Goal: Task Accomplishment & Management: Manage account settings

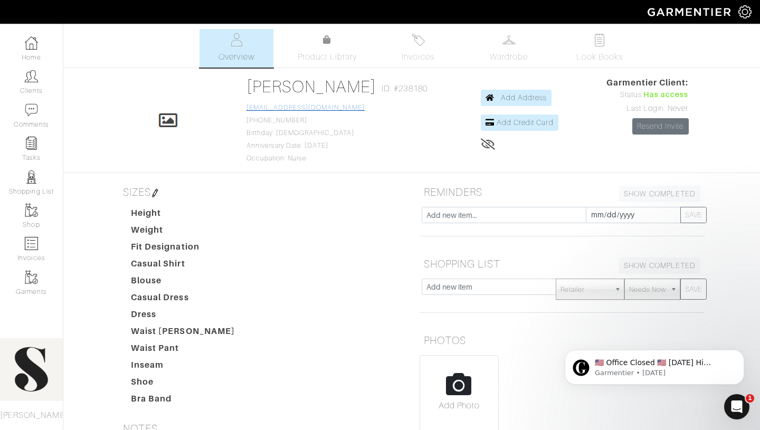
click at [302, 108] on link "ellat15@icloud.com" at bounding box center [305, 107] width 118 height 7
click at [353, 88] on link "[PERSON_NAME]" at bounding box center [311, 86] width 130 height 19
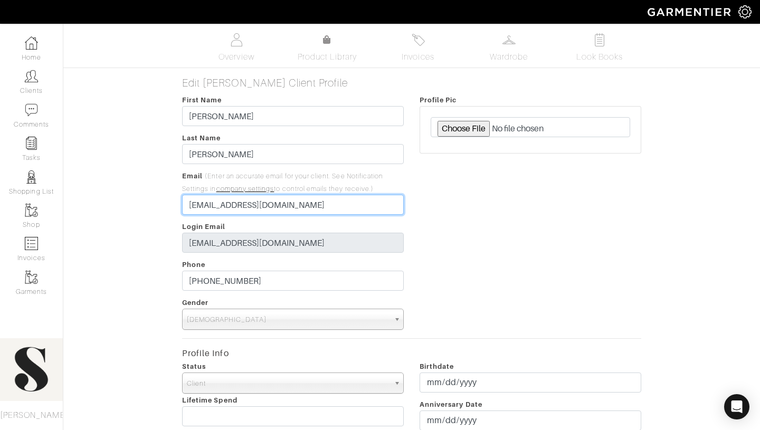
click at [203, 206] on input "ellat15@icloud.com" at bounding box center [293, 205] width 222 height 20
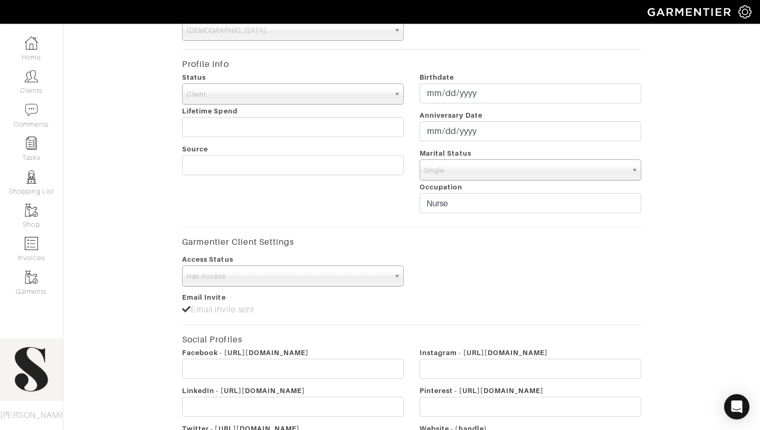
scroll to position [420, 0]
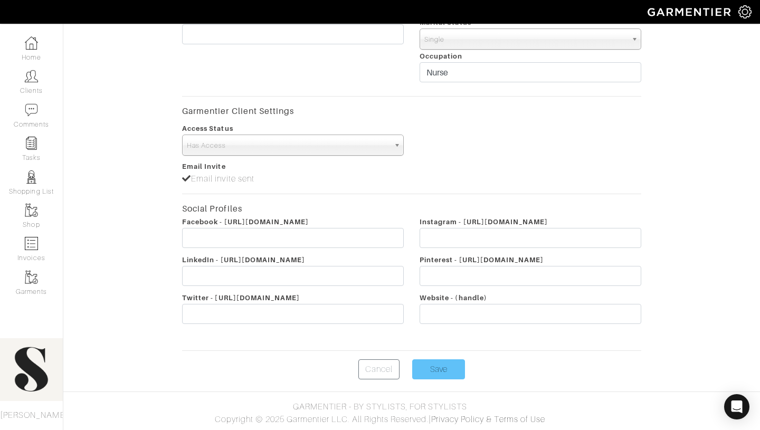
type input "[EMAIL_ADDRESS][DOMAIN_NAME]"
click at [437, 369] on input "Save" at bounding box center [438, 369] width 53 height 20
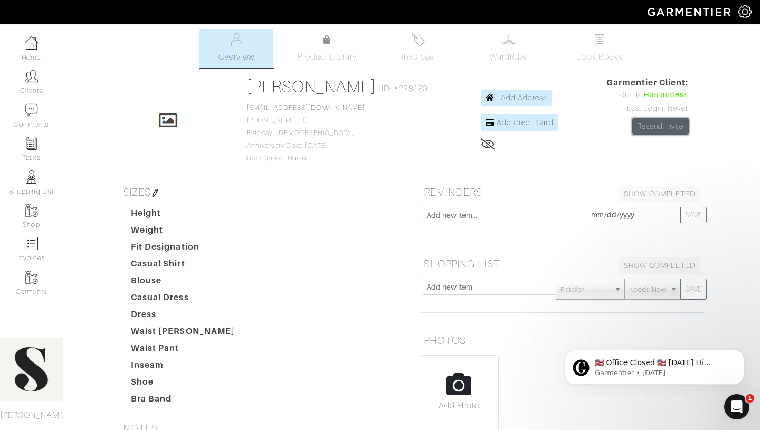
click at [655, 133] on link "Resend Invite" at bounding box center [660, 126] width 56 height 16
drag, startPoint x: 248, startPoint y: 6, endPoint x: 441, endPoint y: 41, distance: 196.2
click at [441, 41] on div "Company Settings Manage Subscription My Profile Stylists Sign Out Home Clients …" at bounding box center [380, 309] width 760 height 619
